Goal: Entertainment & Leisure: Consume media (video, audio)

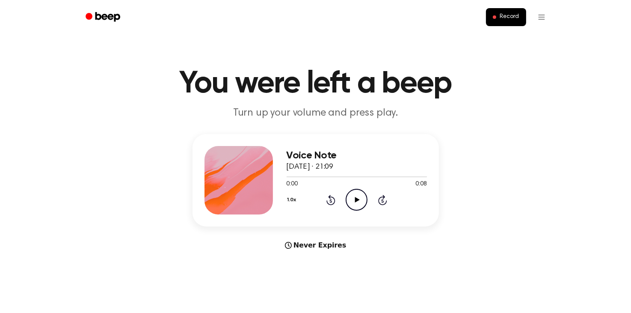
click at [355, 204] on icon "Play Audio" at bounding box center [357, 200] width 22 height 22
click at [355, 201] on icon at bounding box center [357, 200] width 5 height 6
click at [357, 198] on icon "Play Audio" at bounding box center [357, 200] width 22 height 22
